Goal: Information Seeking & Learning: Learn about a topic

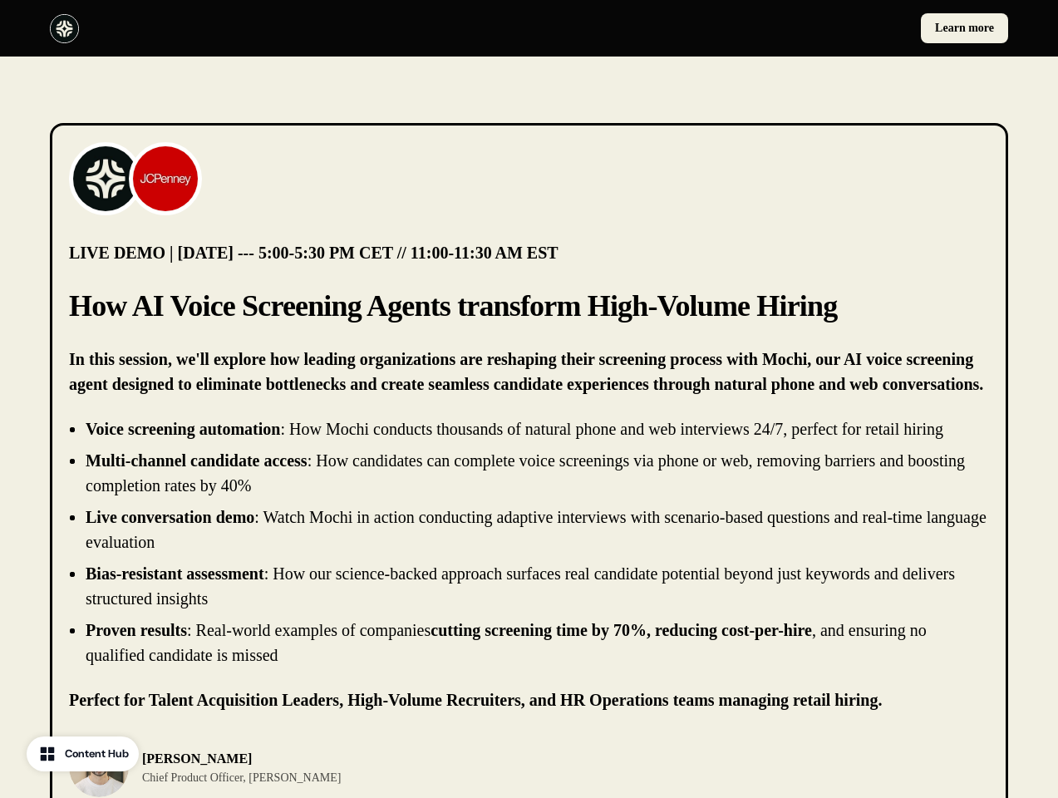
click at [528, 28] on div "Learn more" at bounding box center [529, 28] width 1058 height 57
click at [286, 28] on div at bounding box center [286, 28] width 473 height 29
click at [772, 28] on div "Learn more" at bounding box center [772, 28] width 473 height 30
click at [106, 179] on img at bounding box center [105, 178] width 66 height 66
click at [165, 179] on img at bounding box center [165, 178] width 66 height 66
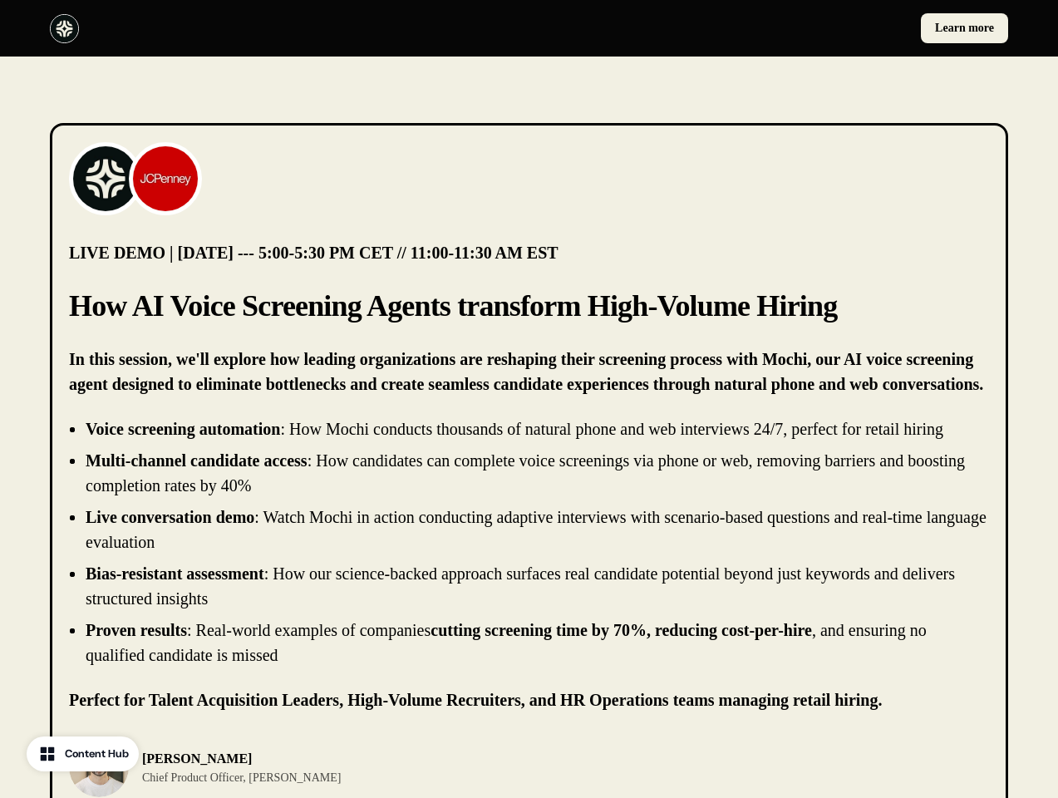
click at [528, 542] on li "Live conversation demo : Watch Mochi in action conducting adaptive interviews w…" at bounding box center [537, 529] width 903 height 50
click at [528, 767] on div "[PERSON_NAME] Chief Product Officer, [PERSON_NAME]" at bounding box center [529, 767] width 920 height 60
click at [294, 767] on div "[PERSON_NAME] Chief Product Officer, [PERSON_NAME]" at bounding box center [294, 767] width 450 height 60
click at [215, 767] on p "[PERSON_NAME]" at bounding box center [241, 759] width 199 height 20
click at [764, 767] on div at bounding box center [764, 767] width 450 height 60
